Goal: Check status: Check status

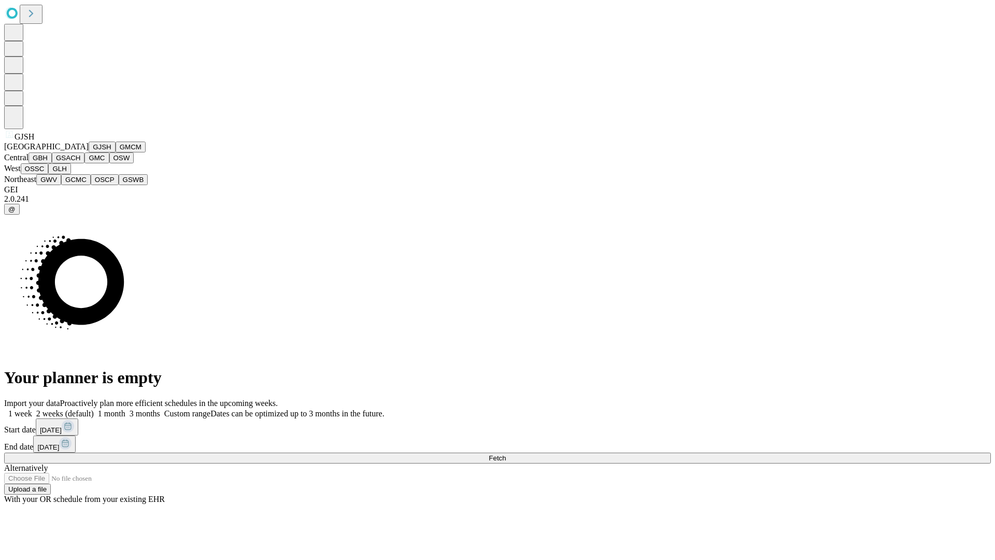
click at [89, 152] on button "GJSH" at bounding box center [102, 147] width 27 height 11
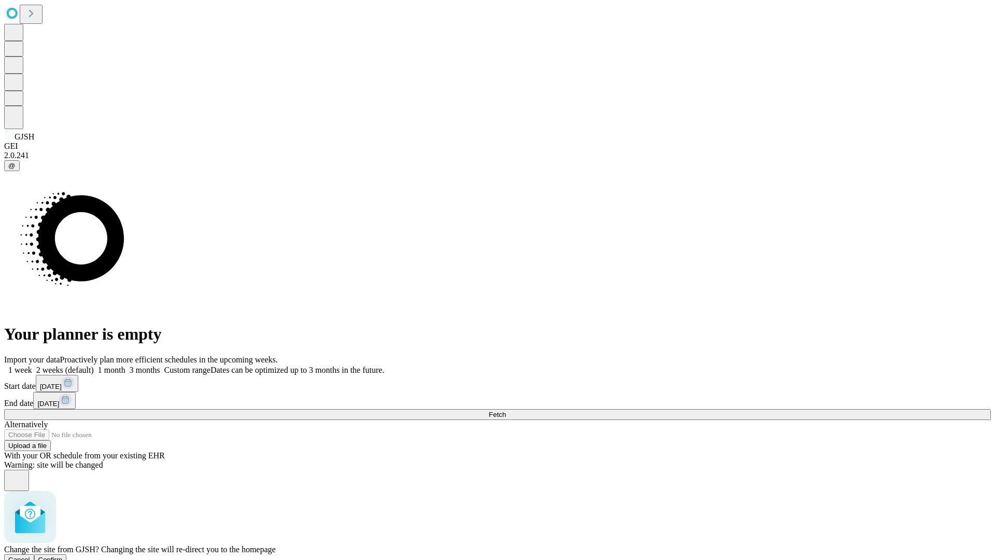
click at [63, 556] on span "Confirm" at bounding box center [50, 560] width 24 height 8
click at [32, 365] on label "1 week" at bounding box center [18, 369] width 28 height 9
click at [506, 411] on span "Fetch" at bounding box center [497, 415] width 17 height 8
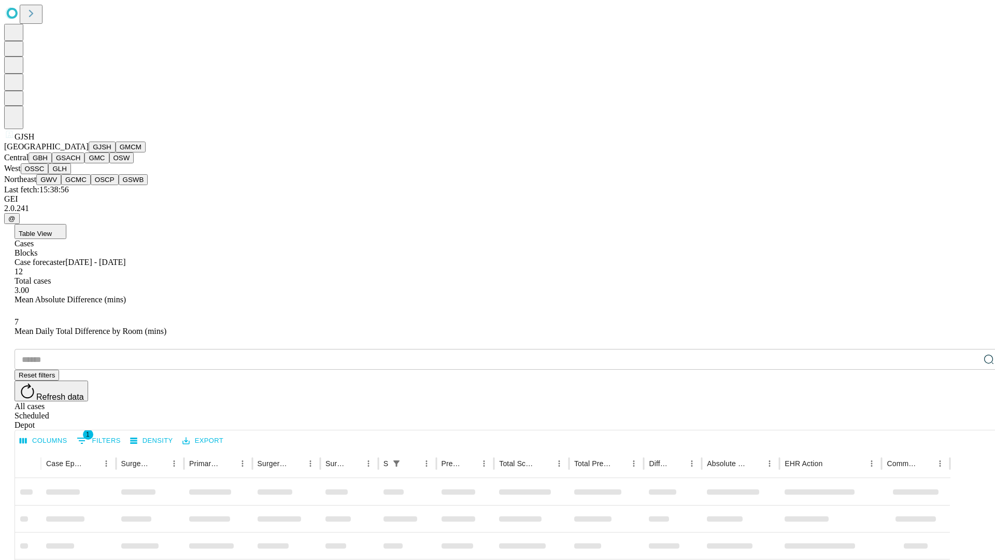
click at [116, 152] on button "GMCM" at bounding box center [131, 147] width 30 height 11
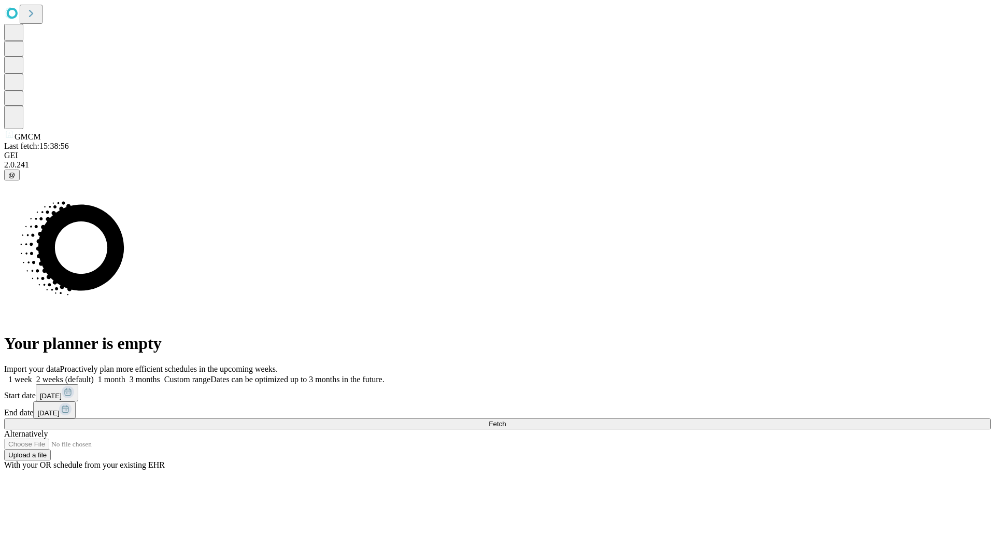
click at [32, 375] on label "1 week" at bounding box center [18, 379] width 28 height 9
click at [506, 420] on span "Fetch" at bounding box center [497, 424] width 17 height 8
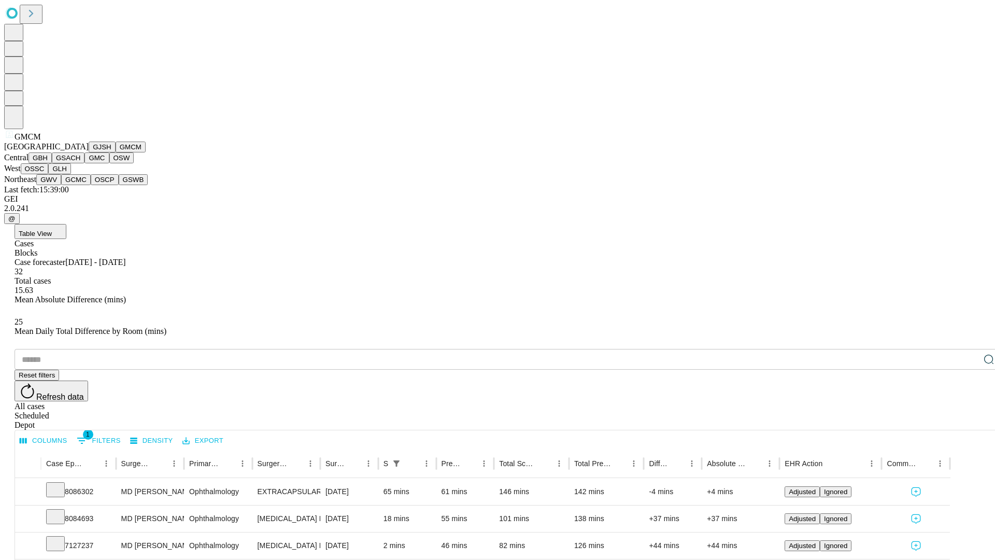
click at [52, 163] on button "GBH" at bounding box center [40, 157] width 23 height 11
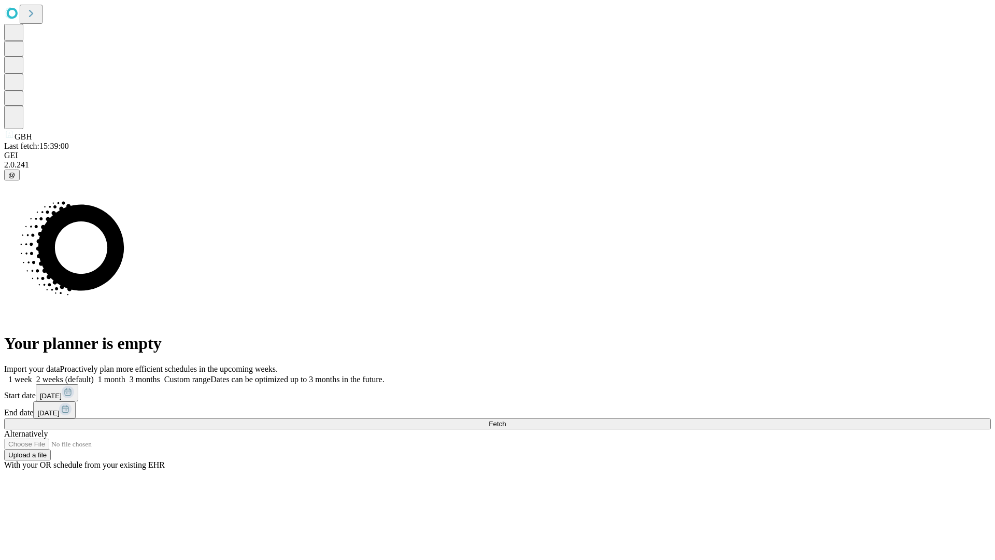
click at [32, 375] on label "1 week" at bounding box center [18, 379] width 28 height 9
click at [506, 420] on span "Fetch" at bounding box center [497, 424] width 17 height 8
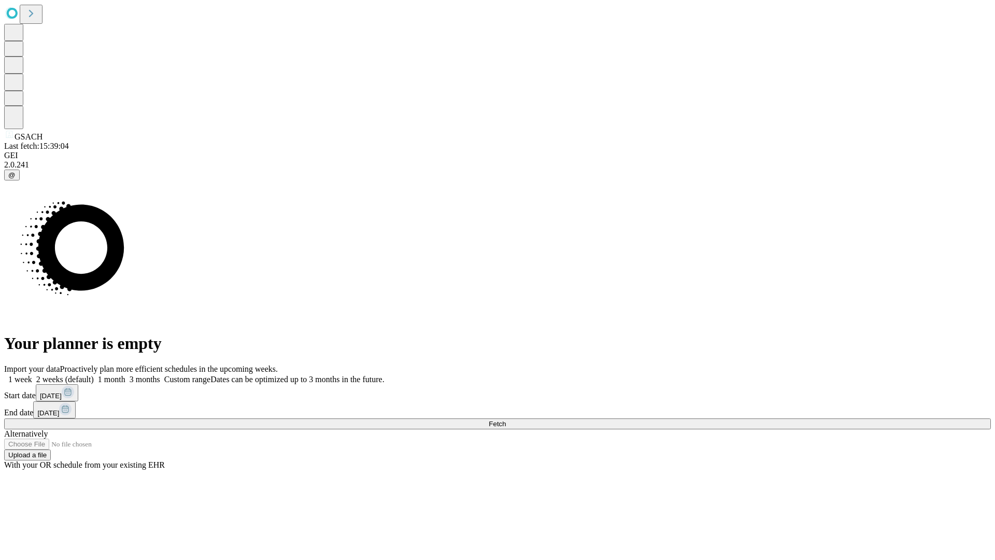
click at [32, 375] on label "1 week" at bounding box center [18, 379] width 28 height 9
click at [506, 420] on span "Fetch" at bounding box center [497, 424] width 17 height 8
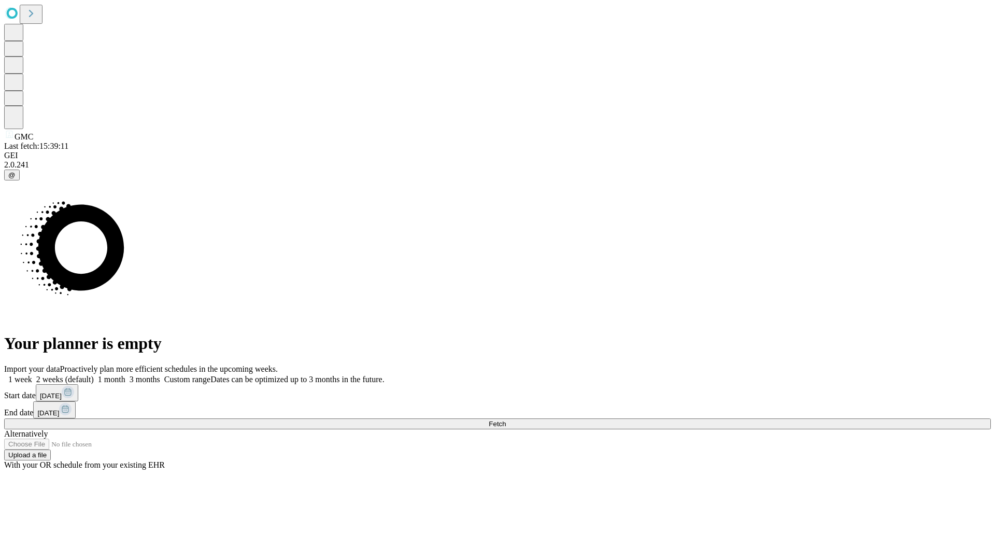
click at [32, 375] on label "1 week" at bounding box center [18, 379] width 28 height 9
click at [506, 420] on span "Fetch" at bounding box center [497, 424] width 17 height 8
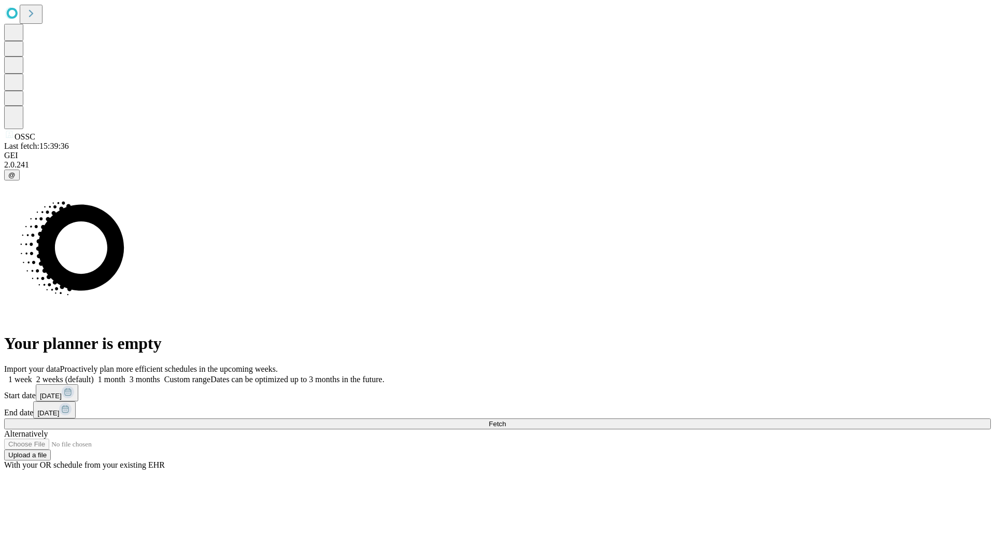
click at [32, 375] on label "1 week" at bounding box center [18, 379] width 28 height 9
click at [506, 420] on span "Fetch" at bounding box center [497, 424] width 17 height 8
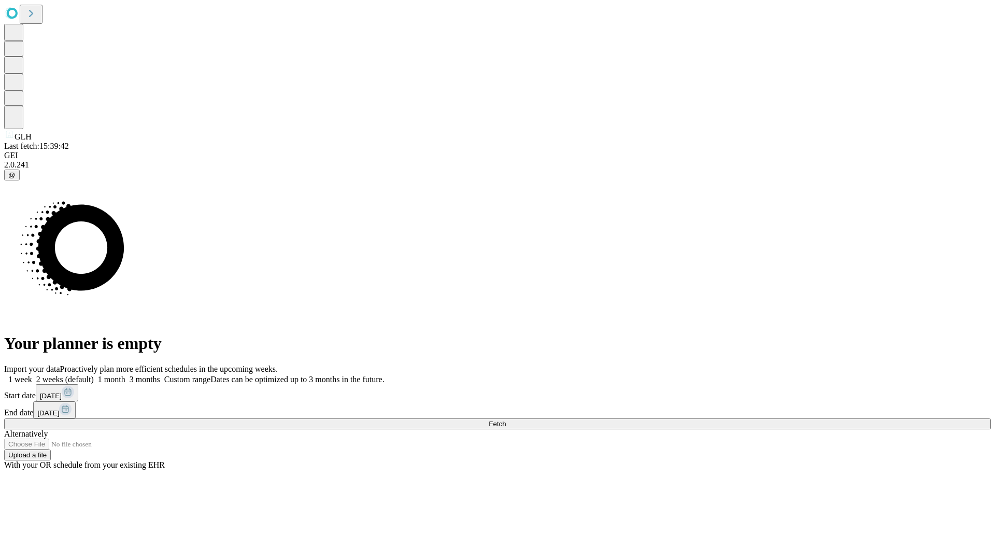
click at [32, 375] on label "1 week" at bounding box center [18, 379] width 28 height 9
click at [506, 420] on span "Fetch" at bounding box center [497, 424] width 17 height 8
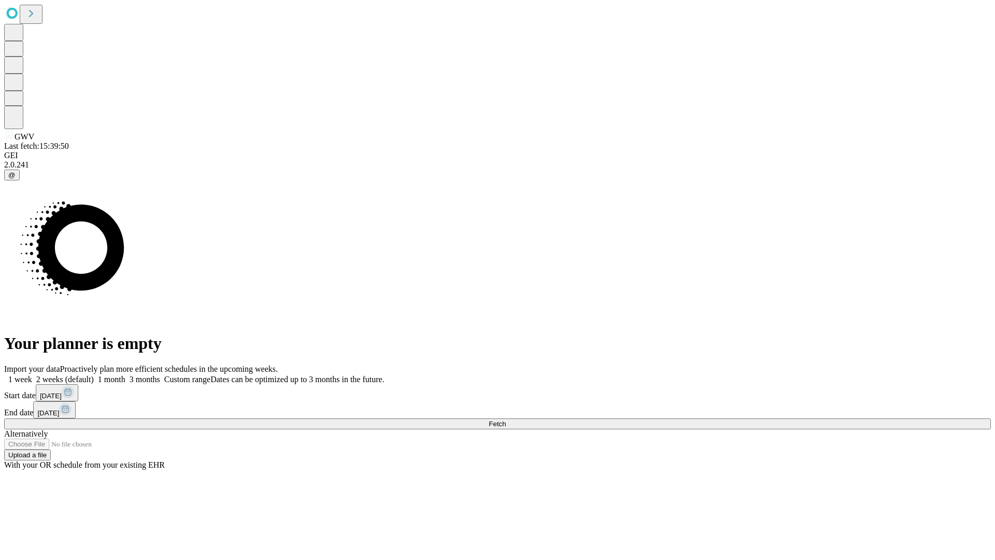
click at [32, 375] on label "1 week" at bounding box center [18, 379] width 28 height 9
click at [506, 420] on span "Fetch" at bounding box center [497, 424] width 17 height 8
click at [32, 375] on label "1 week" at bounding box center [18, 379] width 28 height 9
click at [506, 420] on span "Fetch" at bounding box center [497, 424] width 17 height 8
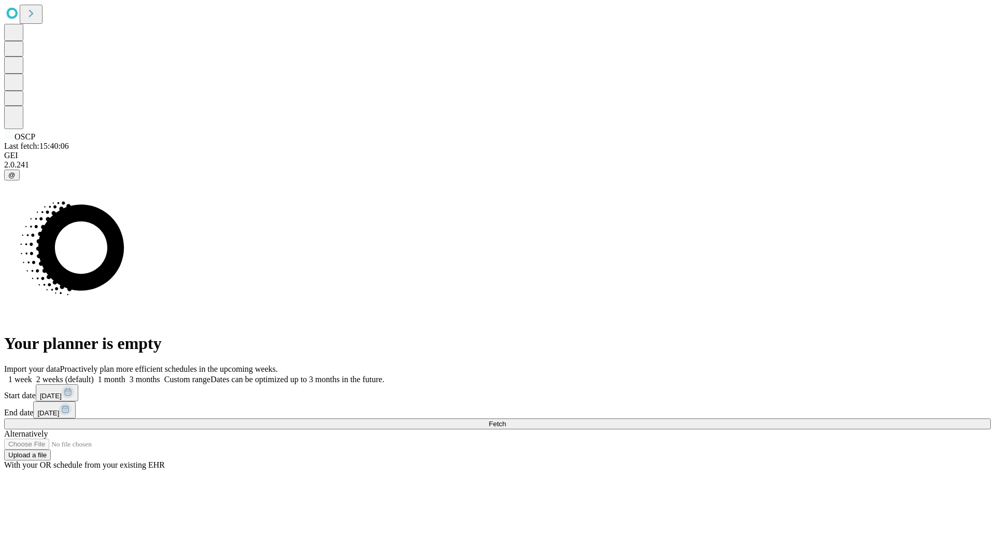
click at [32, 375] on label "1 week" at bounding box center [18, 379] width 28 height 9
click at [506, 420] on span "Fetch" at bounding box center [497, 424] width 17 height 8
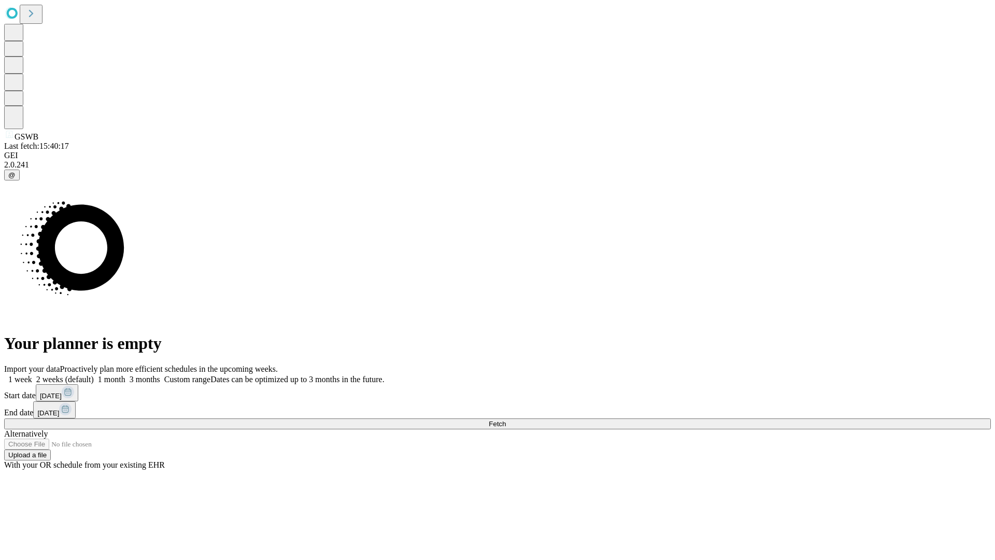
click at [32, 375] on label "1 week" at bounding box center [18, 379] width 28 height 9
click at [506, 420] on span "Fetch" at bounding box center [497, 424] width 17 height 8
